Goal: Navigation & Orientation: Find specific page/section

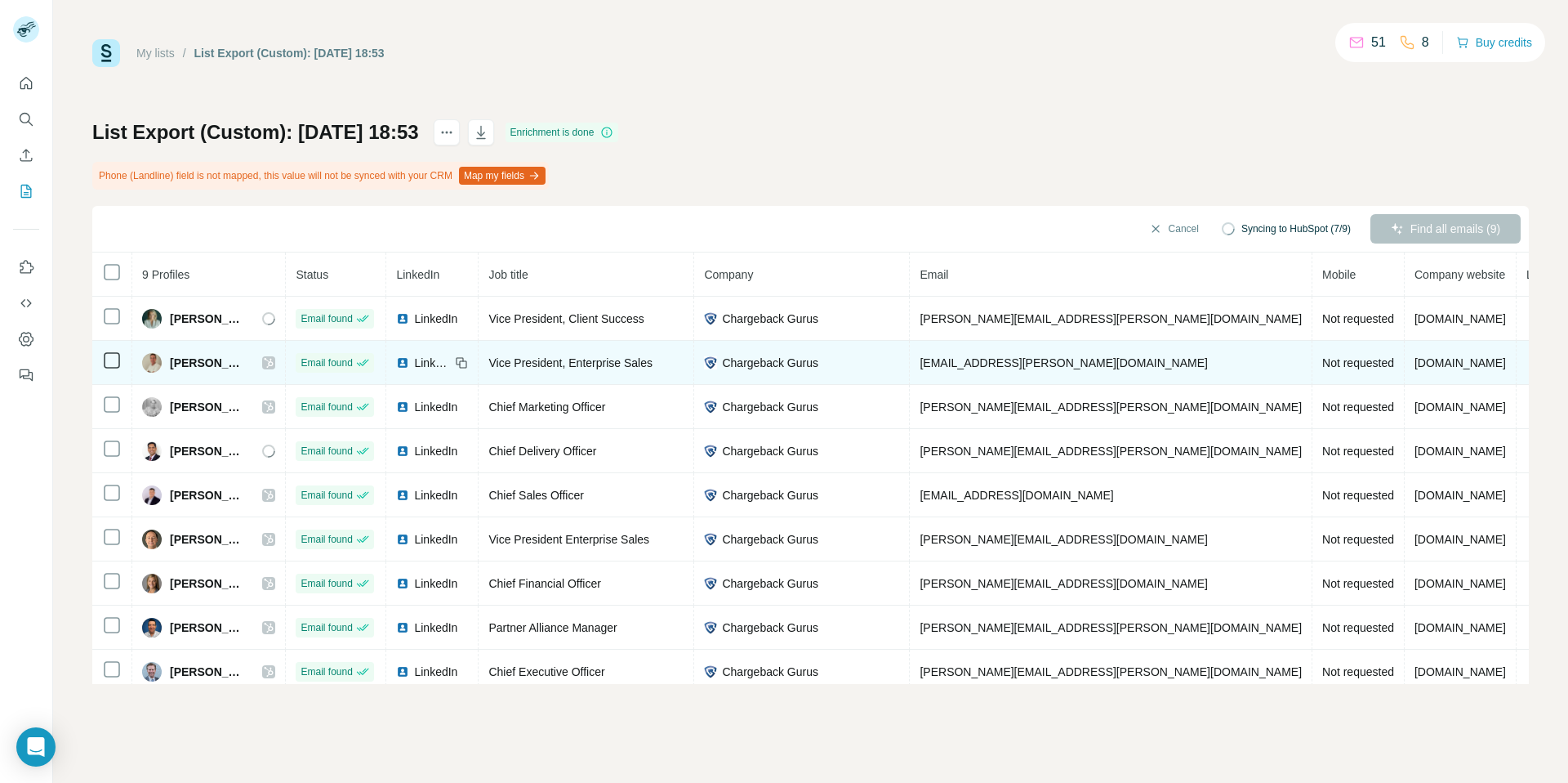
click at [273, 362] on icon at bounding box center [269, 362] width 10 height 13
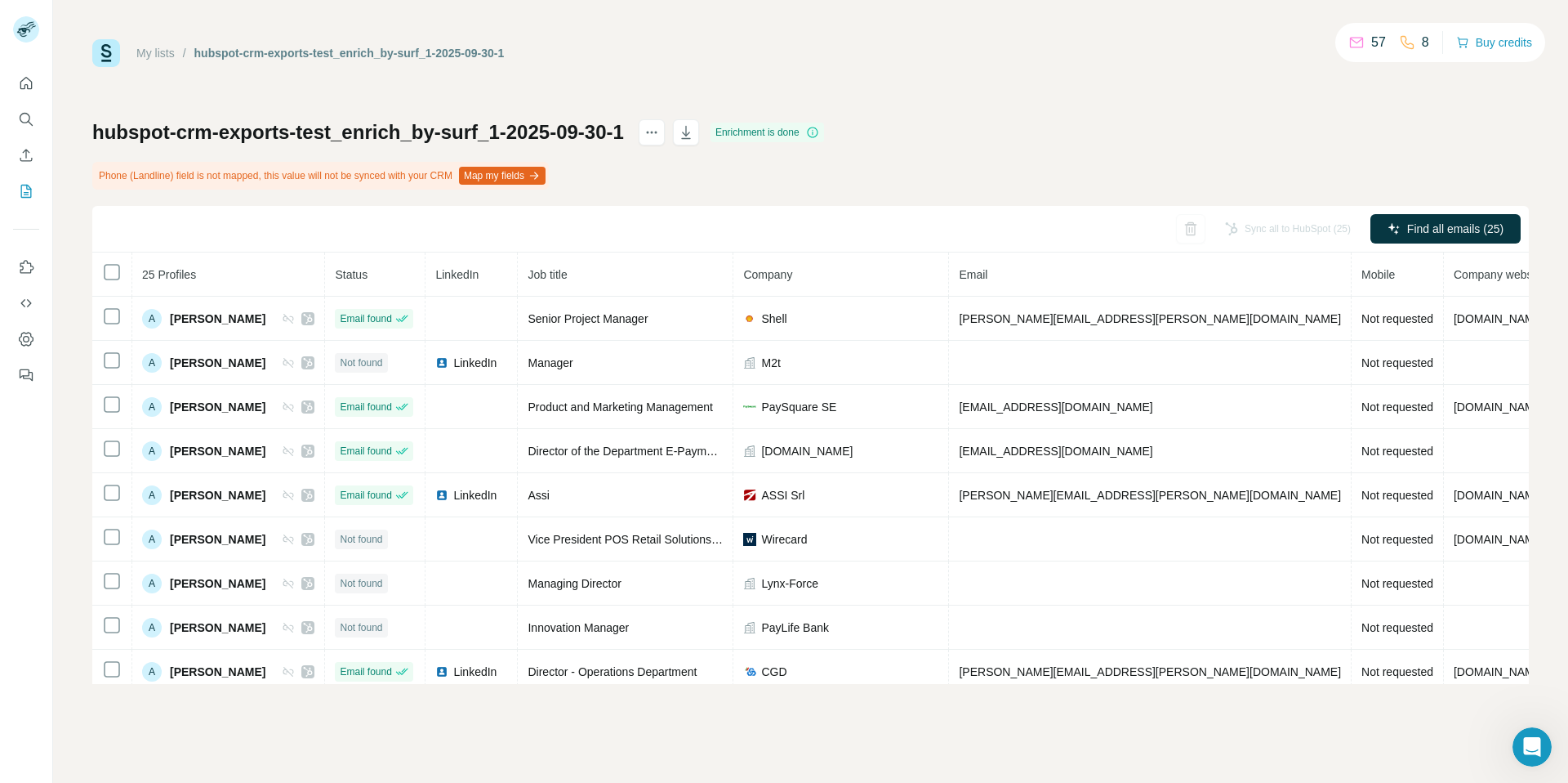
scroll to position [272, 0]
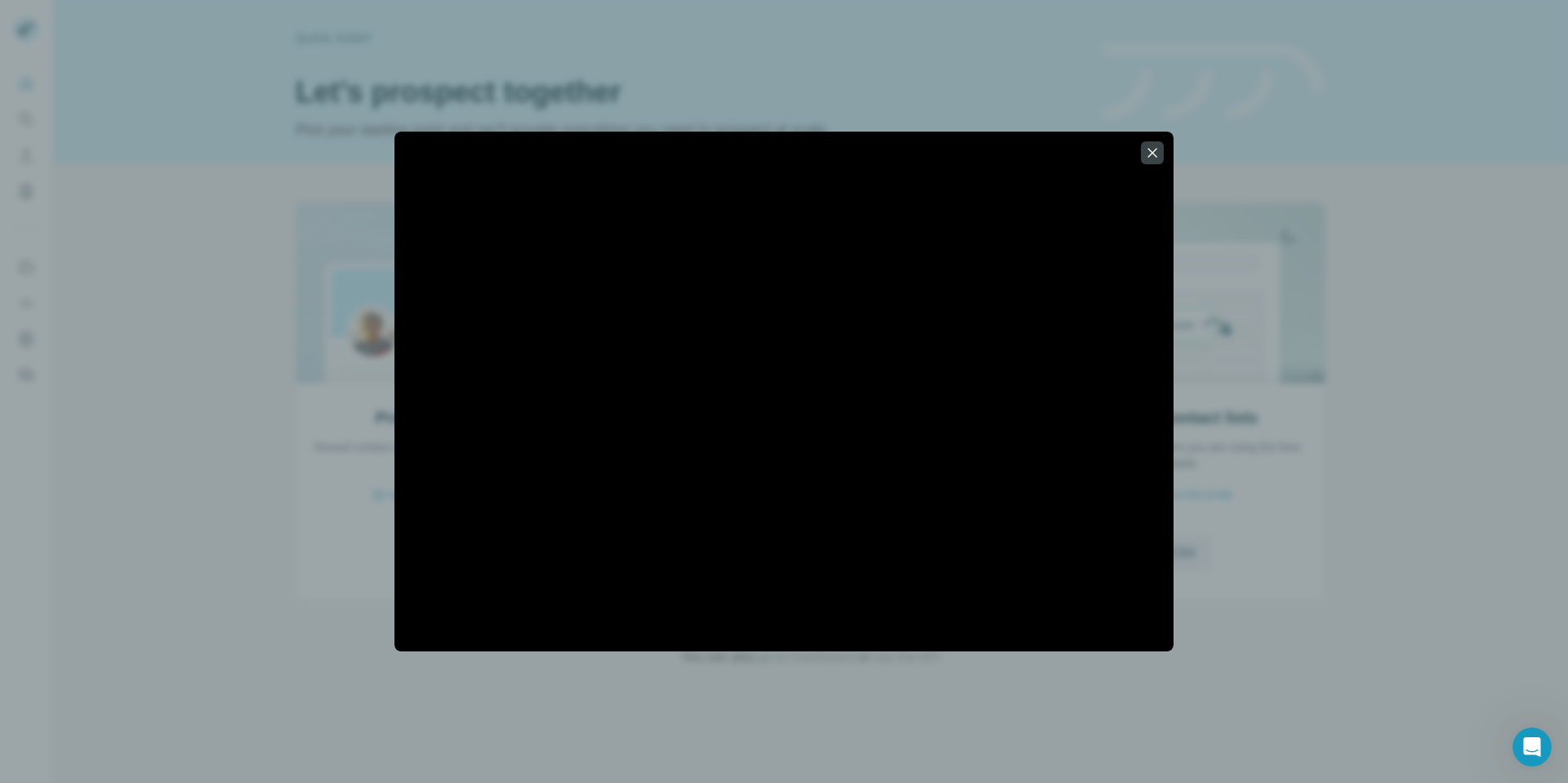
scroll to position [208, 0]
